Goal: Find specific page/section: Find specific page/section

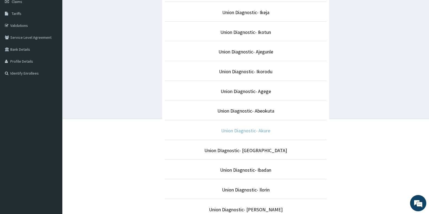
scroll to position [108, 0]
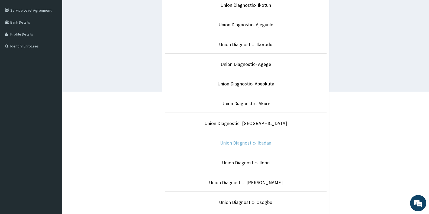
click at [246, 143] on link "Union Diagnostic- Ibadan" at bounding box center [245, 143] width 51 height 6
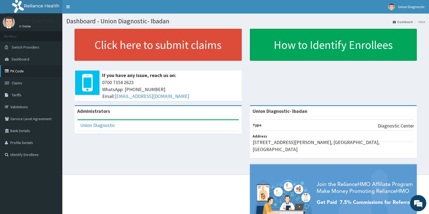
click at [20, 75] on link "PA Code" at bounding box center [31, 71] width 62 height 12
